Goal: Task Accomplishment & Management: Manage account settings

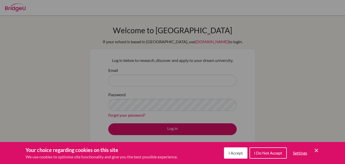
click at [314, 151] on icon "Cookie Control Close Icon" at bounding box center [316, 150] width 6 height 6
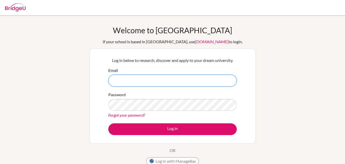
click at [143, 80] on input "Email" at bounding box center [172, 80] width 128 height 12
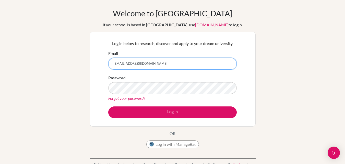
scroll to position [26, 0]
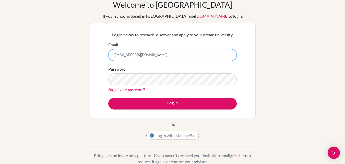
type input "campiire@risu.sc.ug"
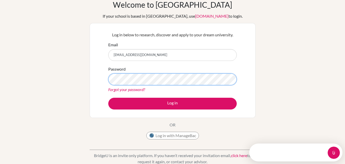
scroll to position [0, 0]
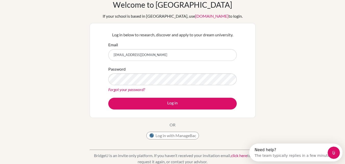
click at [135, 91] on link "Forgot your password?" at bounding box center [126, 89] width 37 height 5
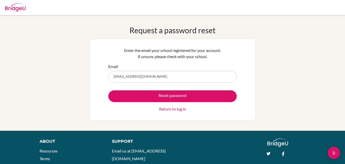
type input "campiire@risu.sc.ug"
click at [108, 90] on button "Reset password" at bounding box center [172, 96] width 128 height 12
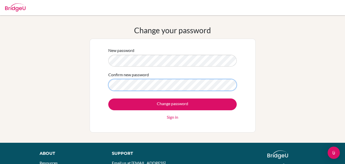
click at [108, 98] on input "Change password" at bounding box center [172, 104] width 128 height 12
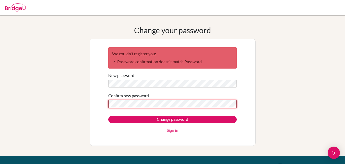
click at [108, 115] on input "Change password" at bounding box center [172, 119] width 128 height 8
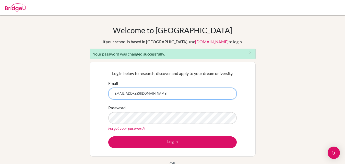
type input "[EMAIL_ADDRESS][DOMAIN_NAME]"
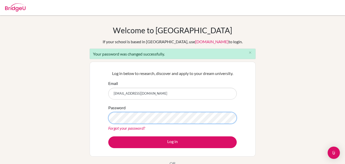
click at [108, 136] on button "Log in" at bounding box center [172, 142] width 128 height 12
